Goal: Navigation & Orientation: Find specific page/section

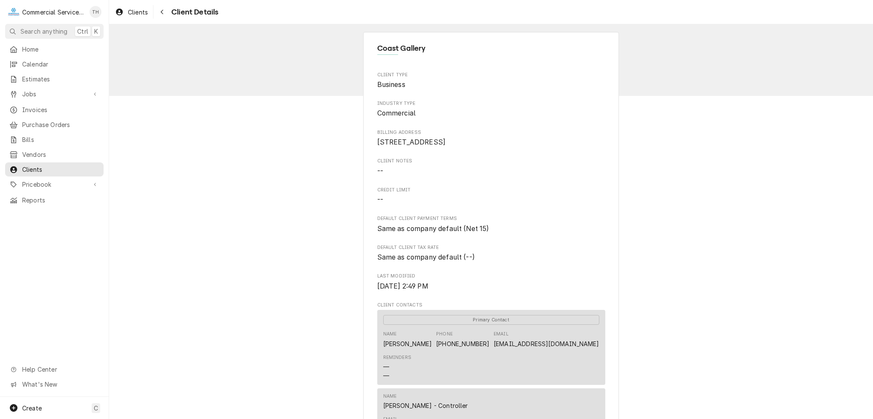
scroll to position [256, 0]
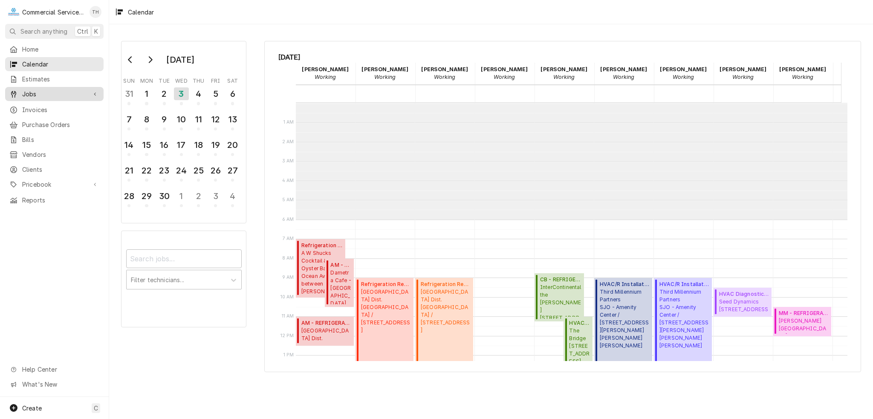
scroll to position [116, 111]
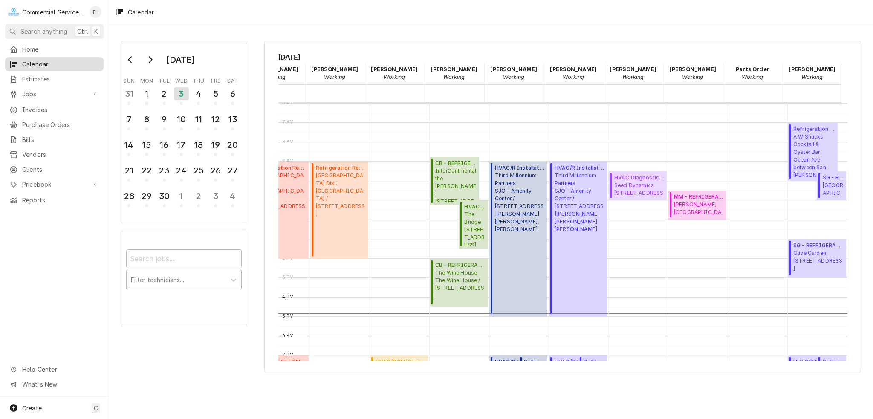
click at [41, 60] on span "Calendar" at bounding box center [60, 64] width 77 height 9
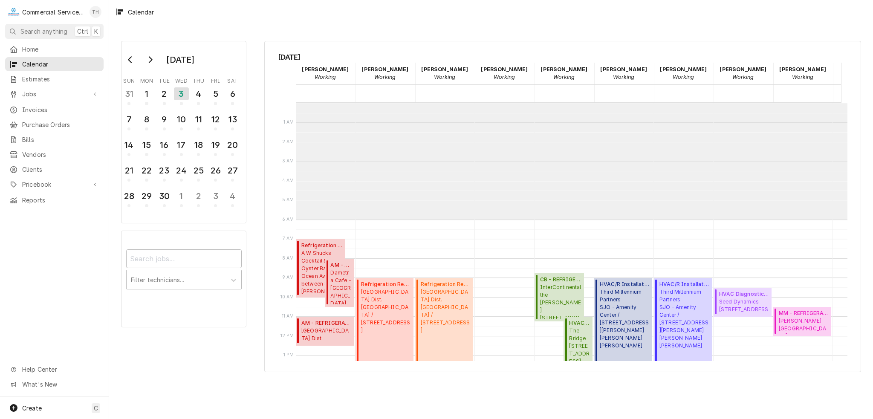
scroll to position [116, 0]
